Goal: Transaction & Acquisition: Purchase product/service

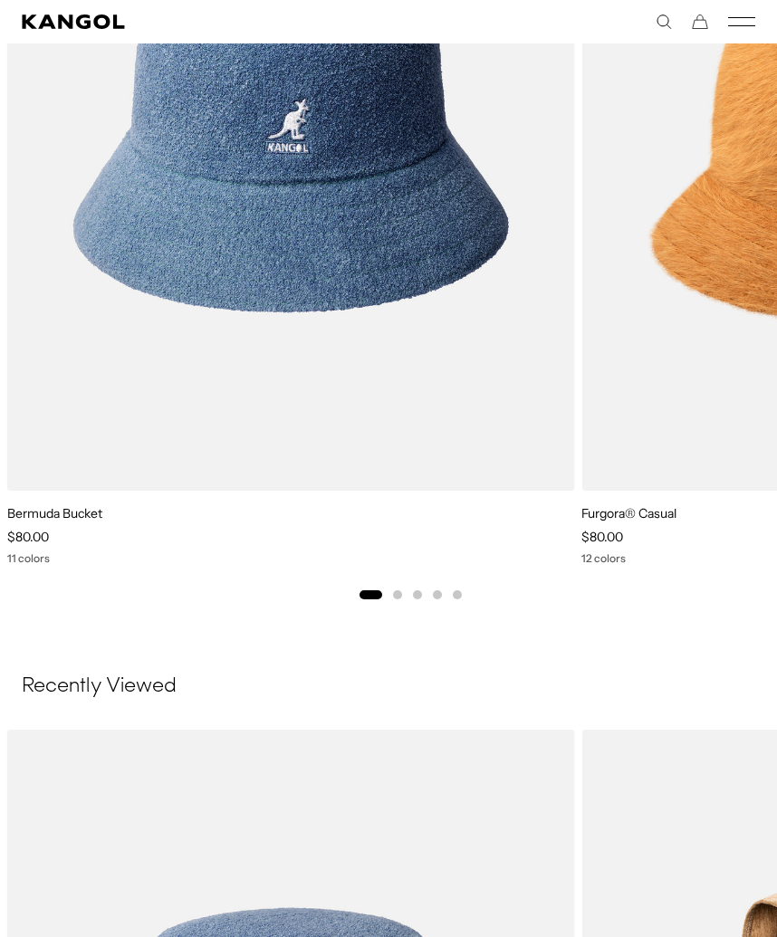
scroll to position [2238, 0]
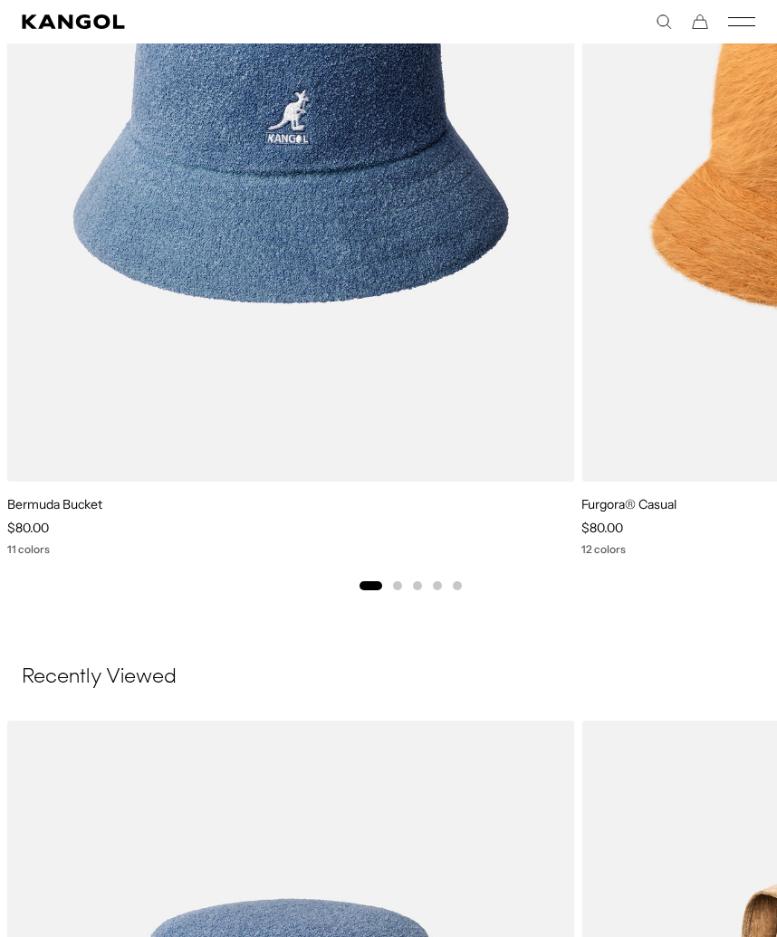
click at [0, 0] on img "1 of 5" at bounding box center [0, 0] width 0 height 0
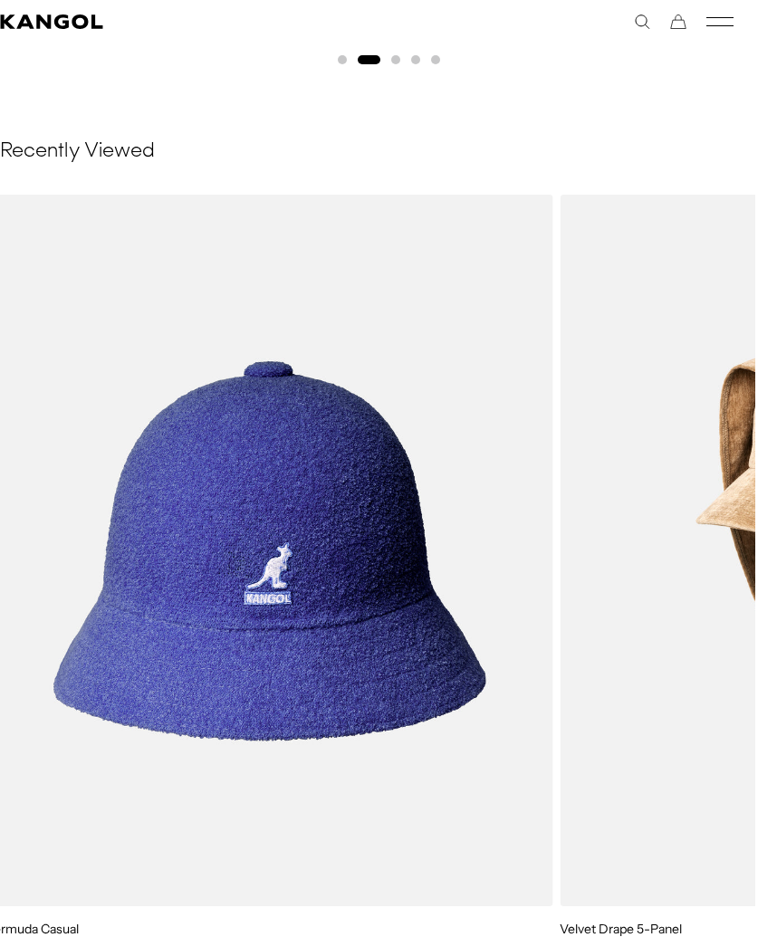
scroll to position [0, 373]
click at [43, 14] on icon "Kangol" at bounding box center [52, 21] width 104 height 14
click at [43, 26] on icon "Kangol" at bounding box center [52, 21] width 104 height 14
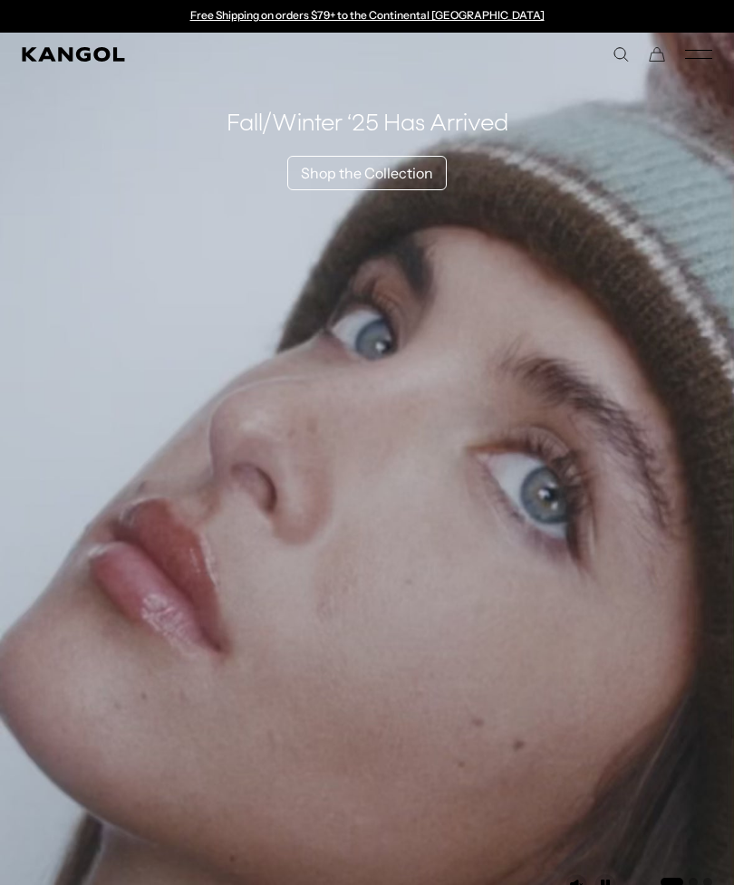
click at [703, 62] on icon "Mobile Menu" at bounding box center [698, 54] width 27 height 16
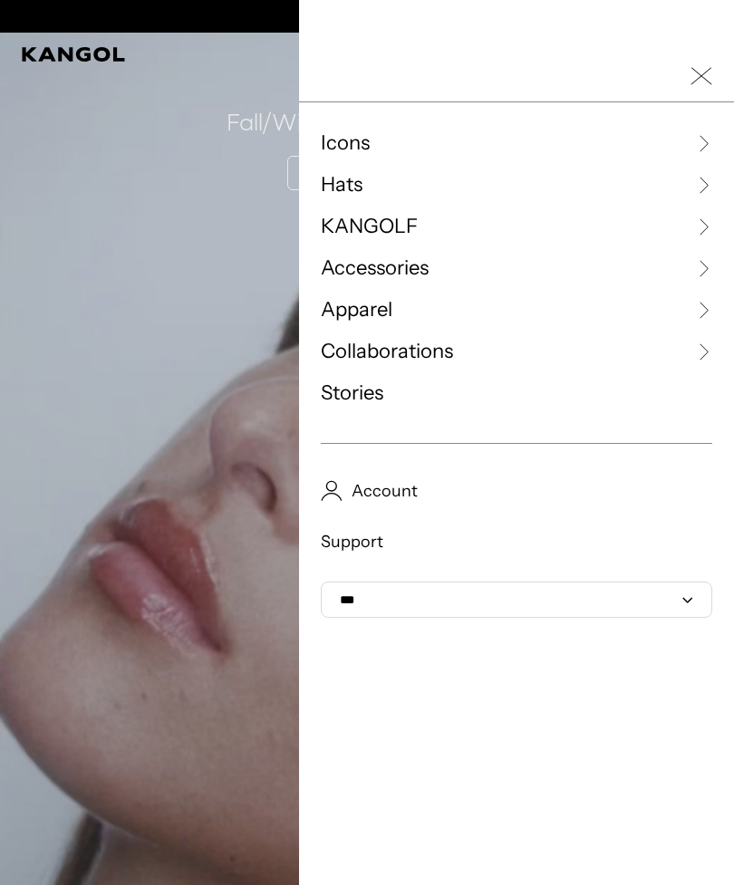
scroll to position [0, 373]
click at [351, 185] on span "Hats" at bounding box center [342, 184] width 42 height 27
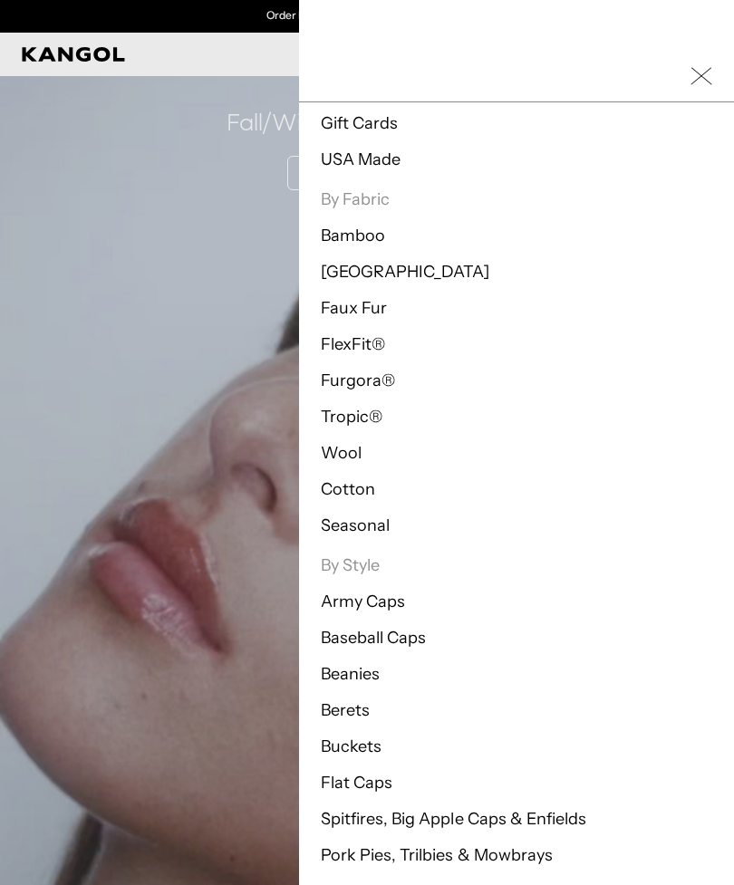
scroll to position [182, 0]
click at [350, 713] on link "Berets" at bounding box center [345, 710] width 49 height 20
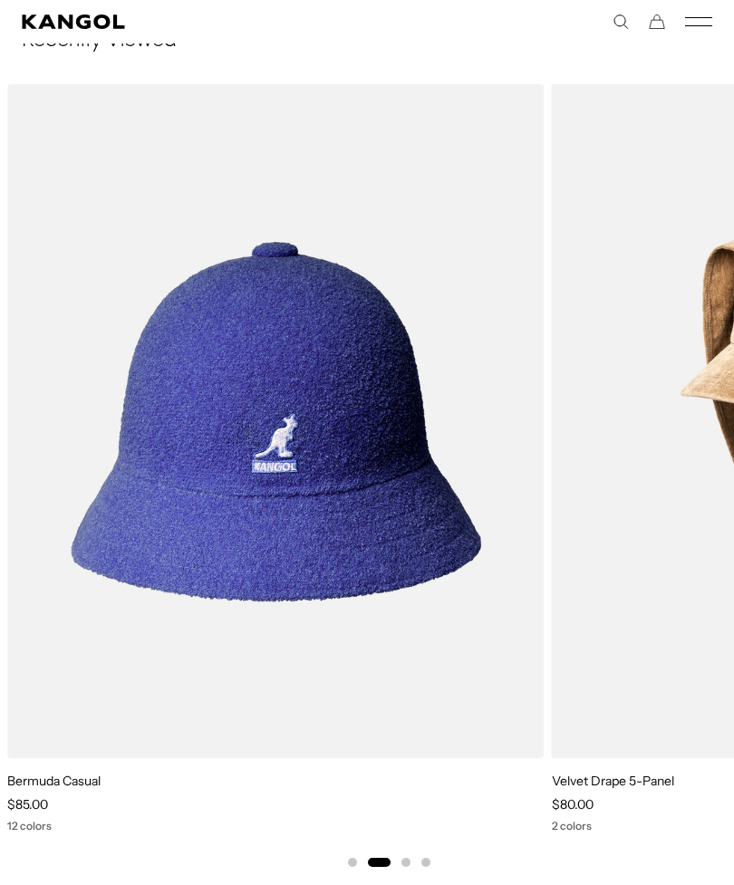
scroll to position [0, 373]
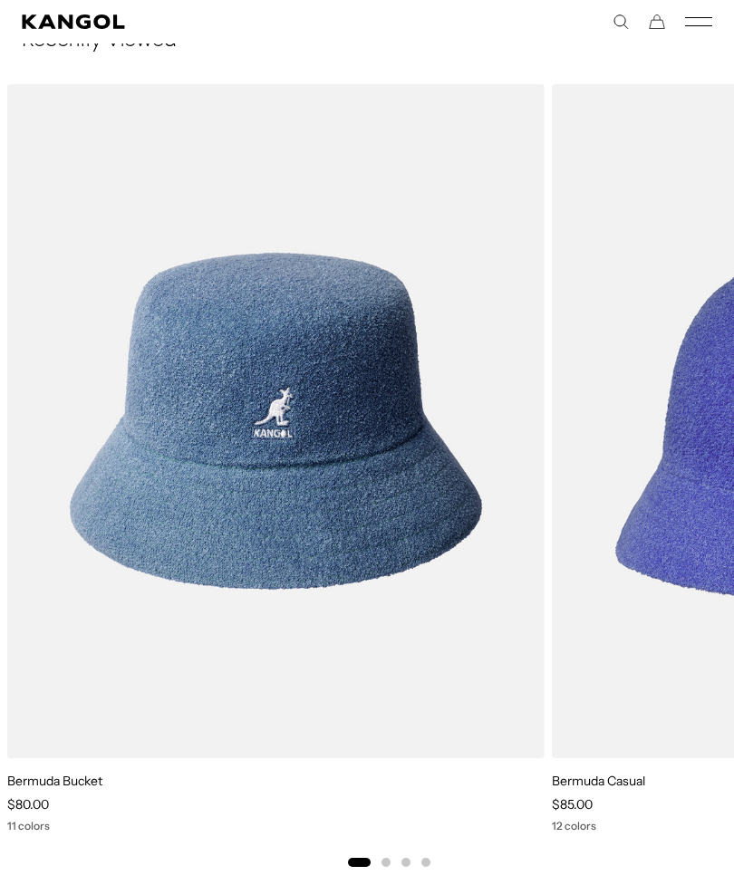
click at [0, 0] on img "1 of 4" at bounding box center [0, 0] width 0 height 0
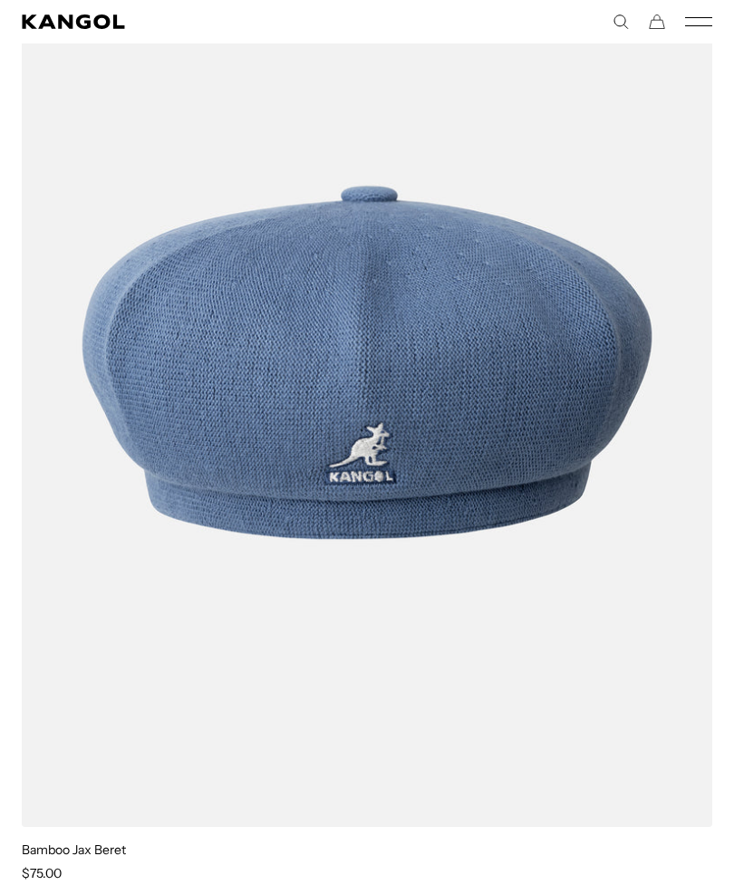
scroll to position [3424, 0]
click at [0, 0] on img at bounding box center [0, 0] width 0 height 0
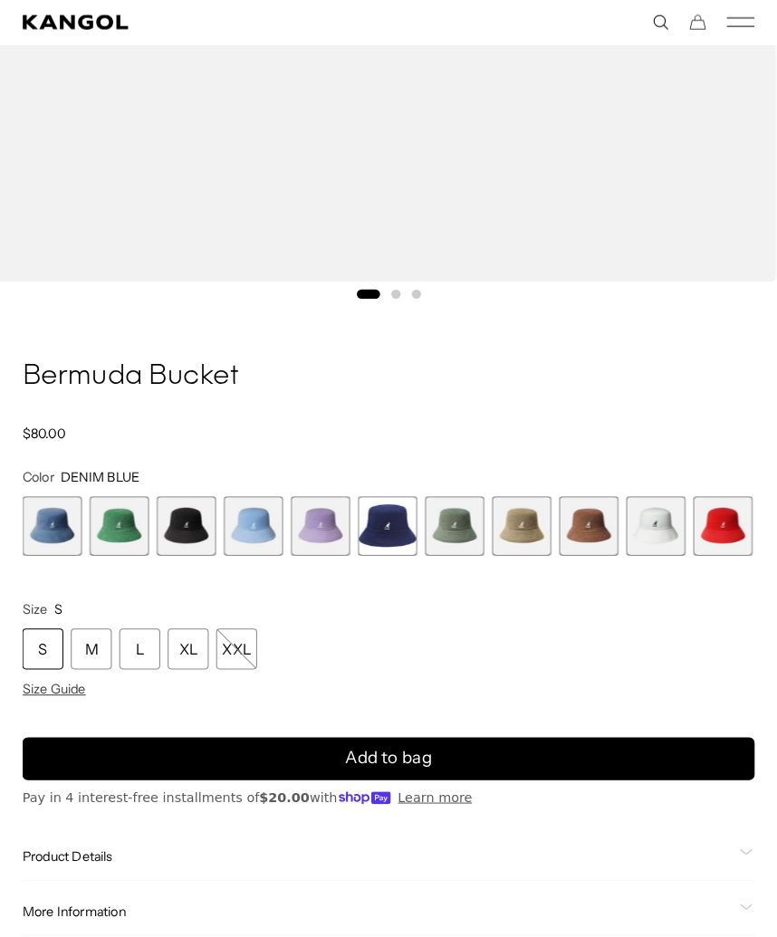
scroll to position [843, 0]
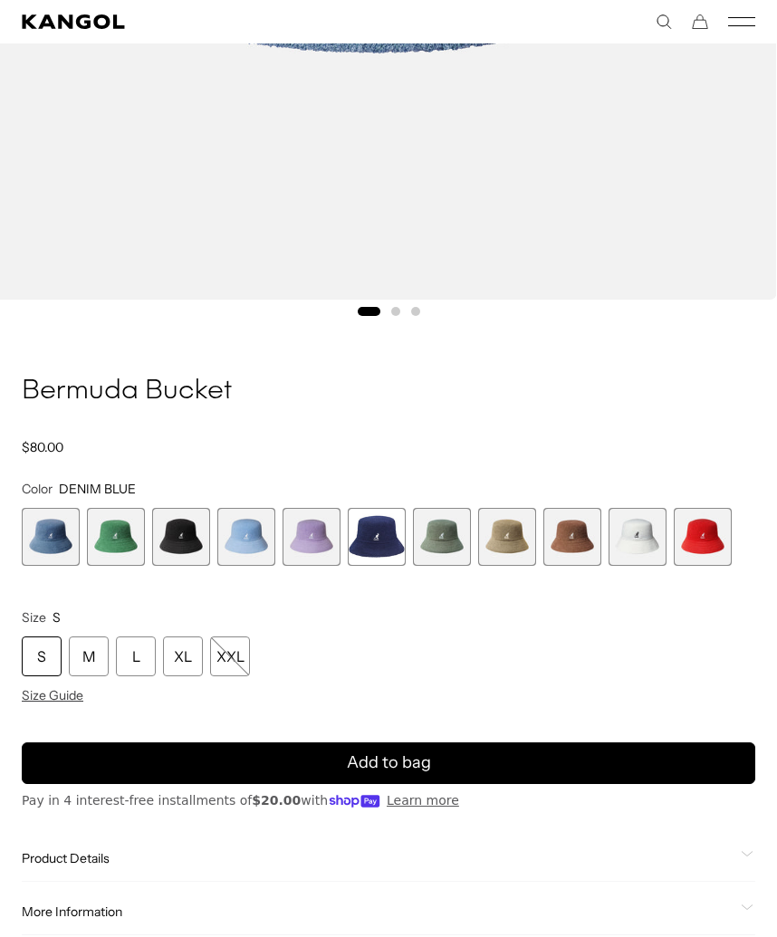
click at [571, 547] on span "9 of 11" at bounding box center [572, 537] width 58 height 58
